Goal: Navigation & Orientation: Go to known website

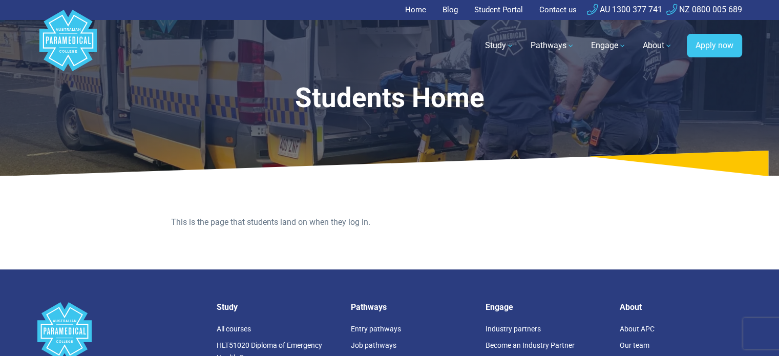
drag, startPoint x: 217, startPoint y: 33, endPoint x: 273, endPoint y: 44, distance: 56.4
click at [273, 44] on div "Study All courses HLT51020 Diploma of Emergency Health Care HLT41120 Certificat…" at bounding box center [421, 45] width 644 height 29
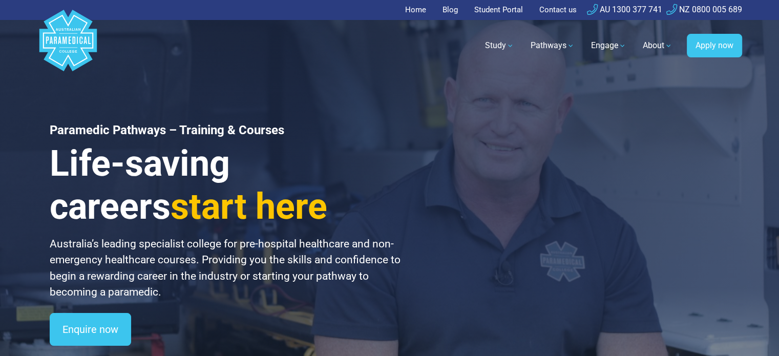
click at [418, 10] on link "Home" at bounding box center [418, 10] width 27 height 20
